Goal: Task Accomplishment & Management: Use online tool/utility

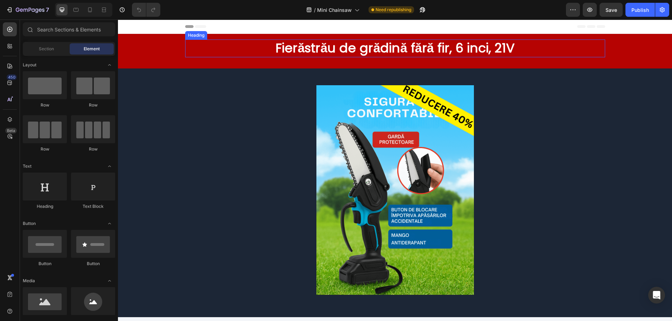
click at [366, 48] on h2 "Fierăstrău de grădină fără fir, 6 inci, 21V" at bounding box center [395, 49] width 420 height 18
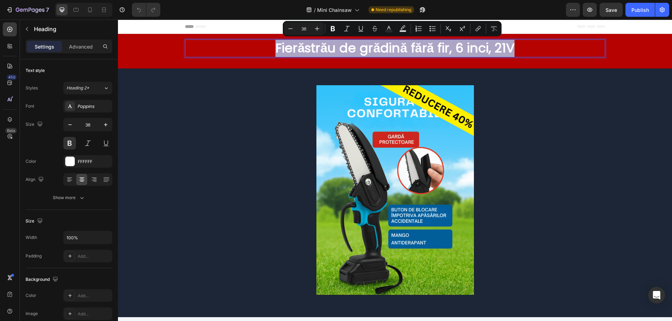
click at [362, 29] on div at bounding box center [362, 29] width 0 height 0
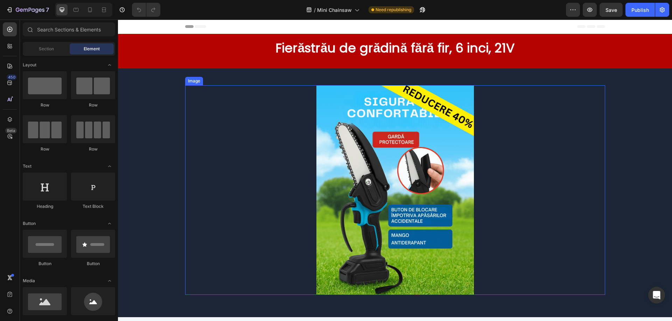
click at [575, 89] on div at bounding box center [395, 190] width 420 height 210
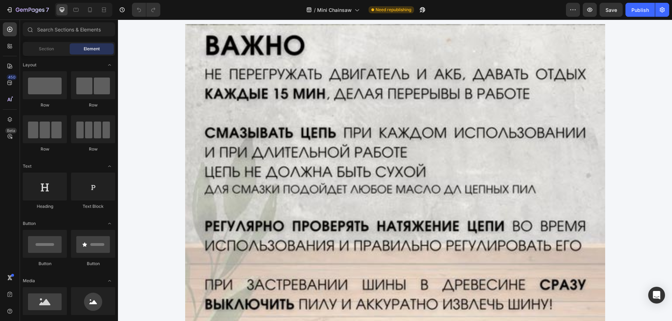
scroll to position [1235, 0]
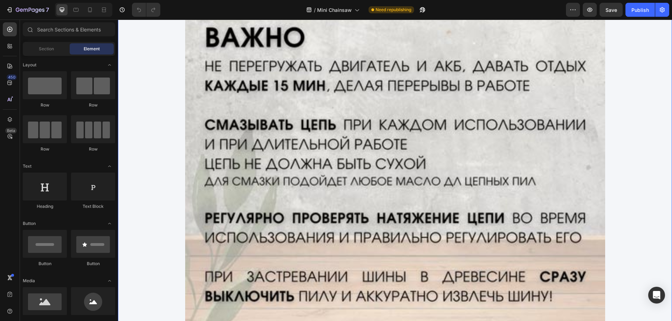
click at [380, 151] on img at bounding box center [395, 200] width 420 height 369
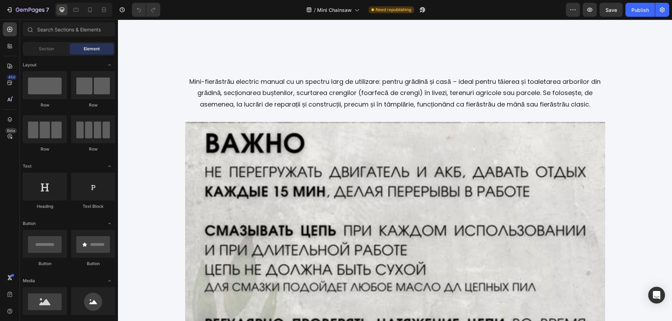
scroll to position [1088, 0]
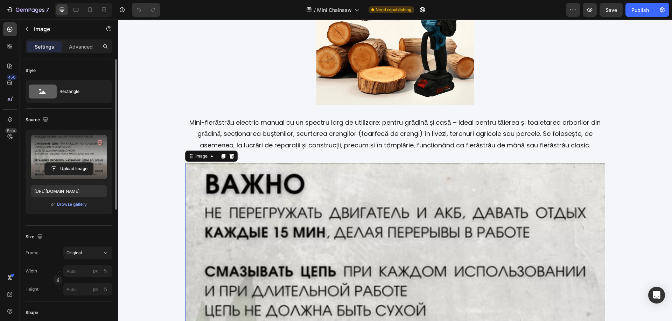
click at [51, 159] on label at bounding box center [69, 157] width 76 height 44
click at [51, 163] on input "file" at bounding box center [69, 169] width 48 height 12
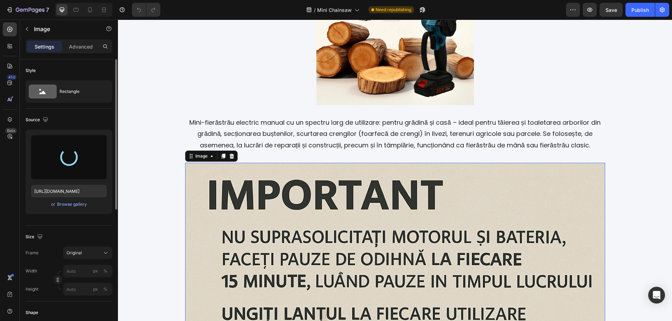
type input "[URL][DOMAIN_NAME]"
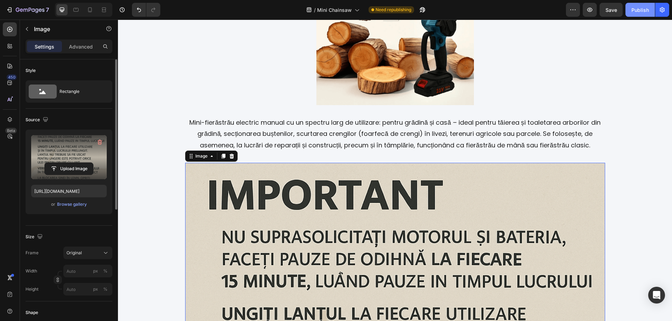
click at [636, 12] on div "Publish" at bounding box center [639, 9] width 17 height 7
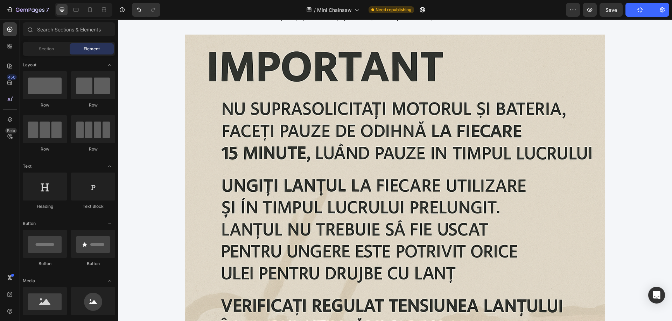
scroll to position [1178, 0]
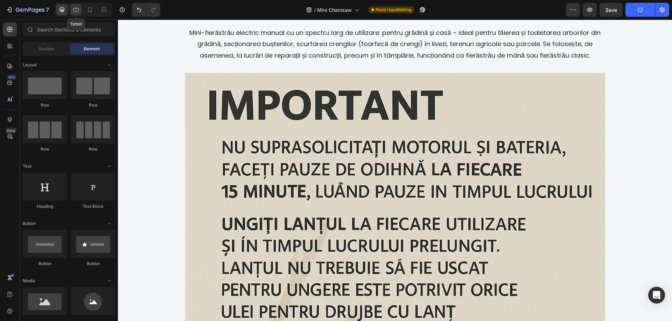
click at [78, 10] on icon at bounding box center [75, 9] width 7 height 7
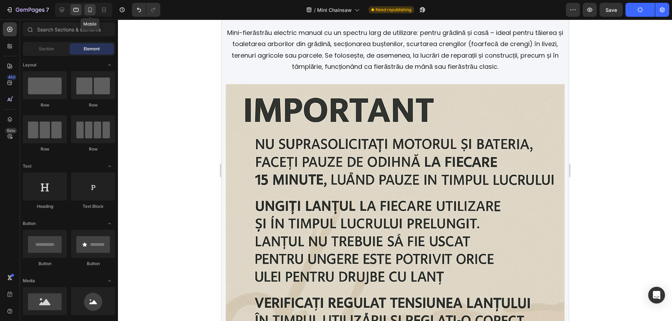
click at [88, 11] on icon at bounding box center [90, 9] width 4 height 5
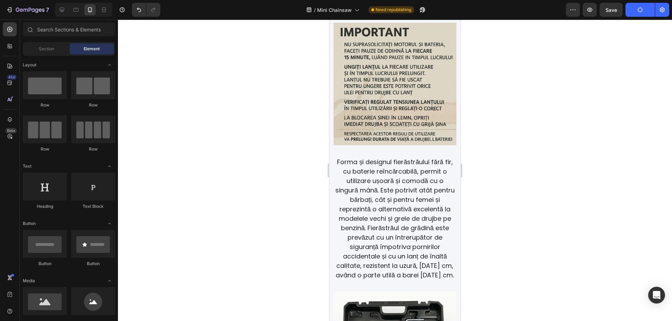
scroll to position [1139, 0]
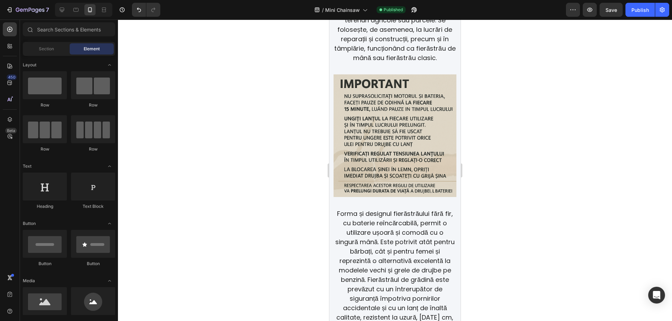
click at [403, 131] on img at bounding box center [394, 136] width 123 height 123
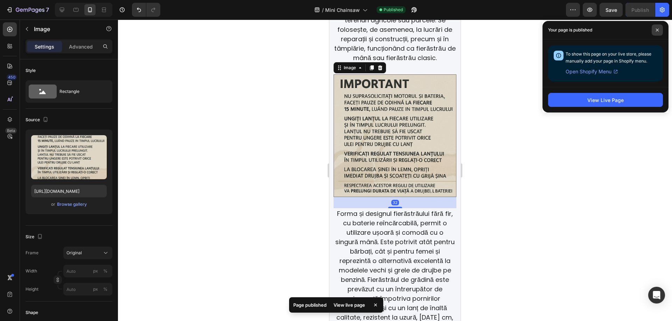
click at [659, 30] on span at bounding box center [656, 29] width 11 height 11
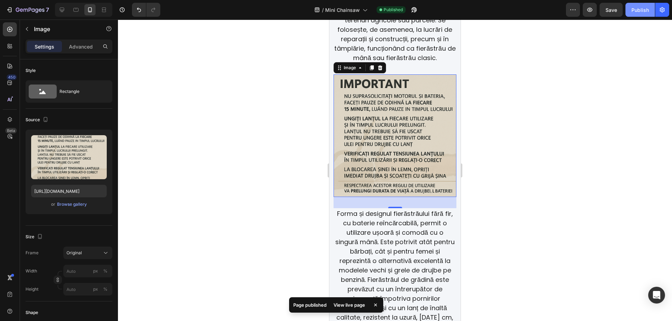
click at [640, 10] on div "Publish" at bounding box center [639, 9] width 17 height 7
click at [662, 11] on icon "button" at bounding box center [661, 9] width 7 height 7
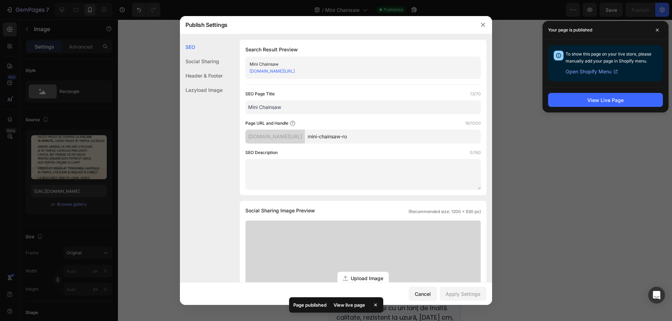
click at [295, 71] on link "[DOMAIN_NAME][URL]" at bounding box center [271, 71] width 45 height 5
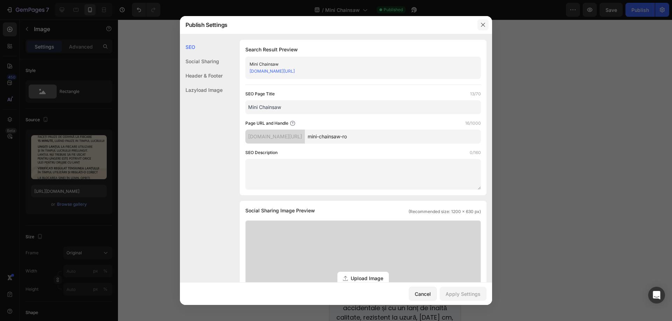
click at [481, 23] on icon "button" at bounding box center [483, 25] width 6 height 6
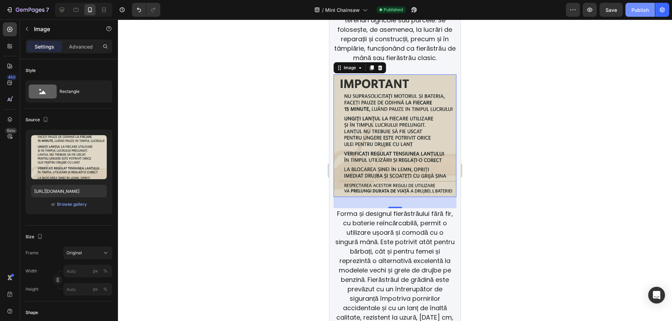
click at [641, 12] on div "Publish" at bounding box center [639, 9] width 17 height 7
